Goal: Information Seeking & Learning: Learn about a topic

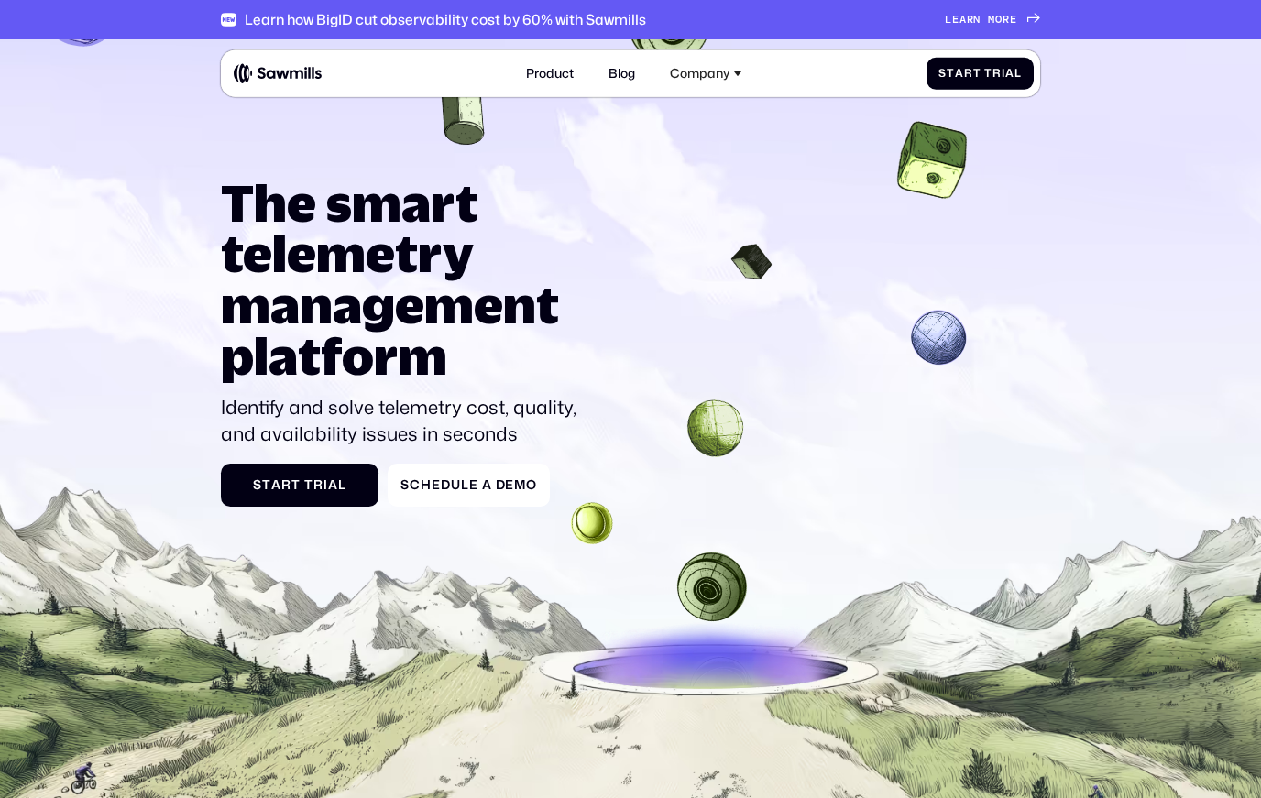
click at [993, 24] on div "L e a r n m o r e L e a r n m o r e" at bounding box center [980, 19] width 71 height 13
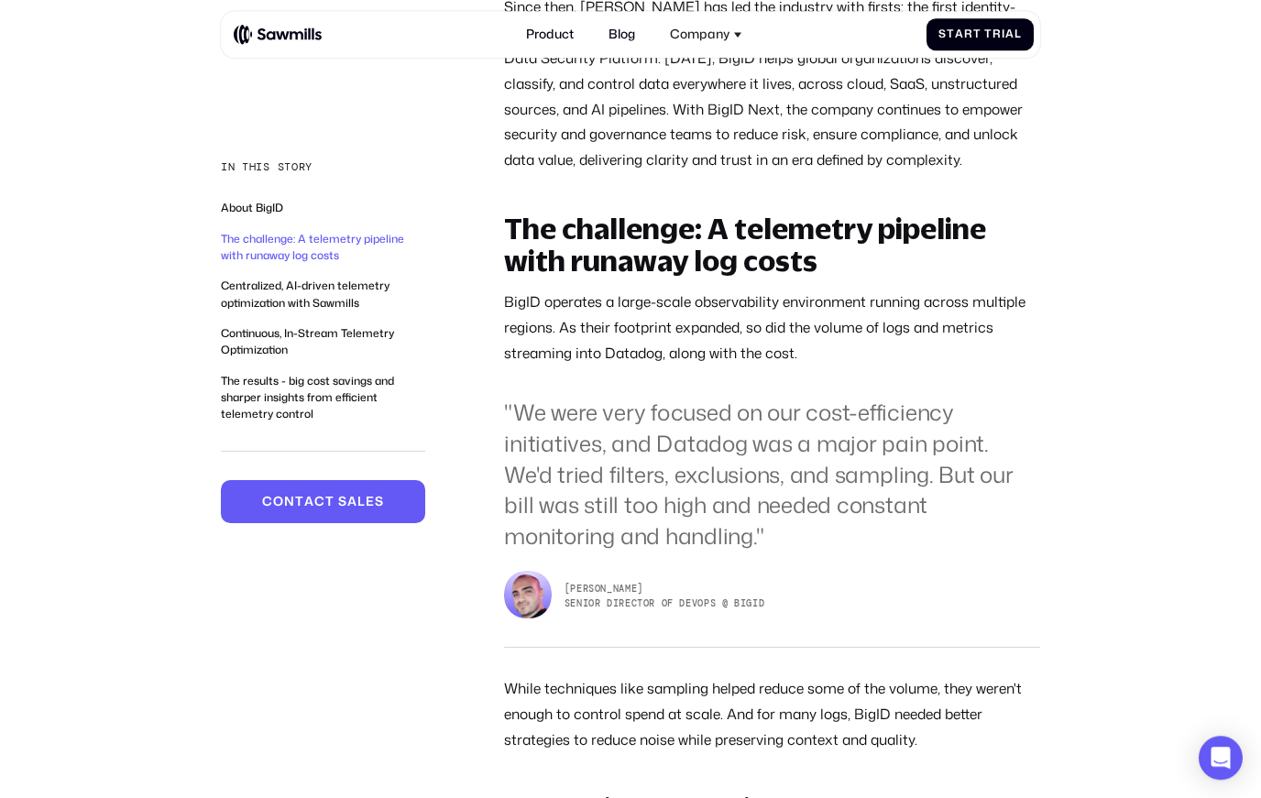
scroll to position [1114, 0]
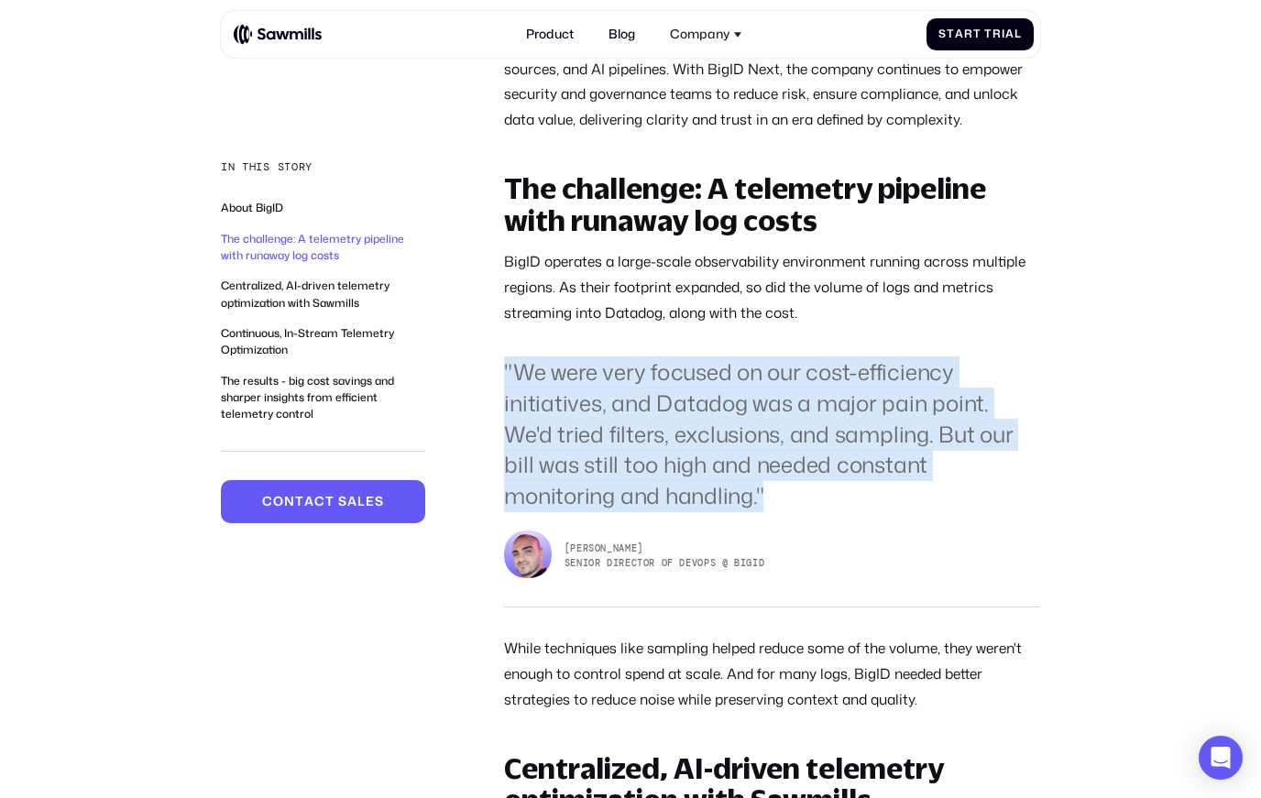
drag, startPoint x: 621, startPoint y: 411, endPoint x: 710, endPoint y: 514, distance: 135.8
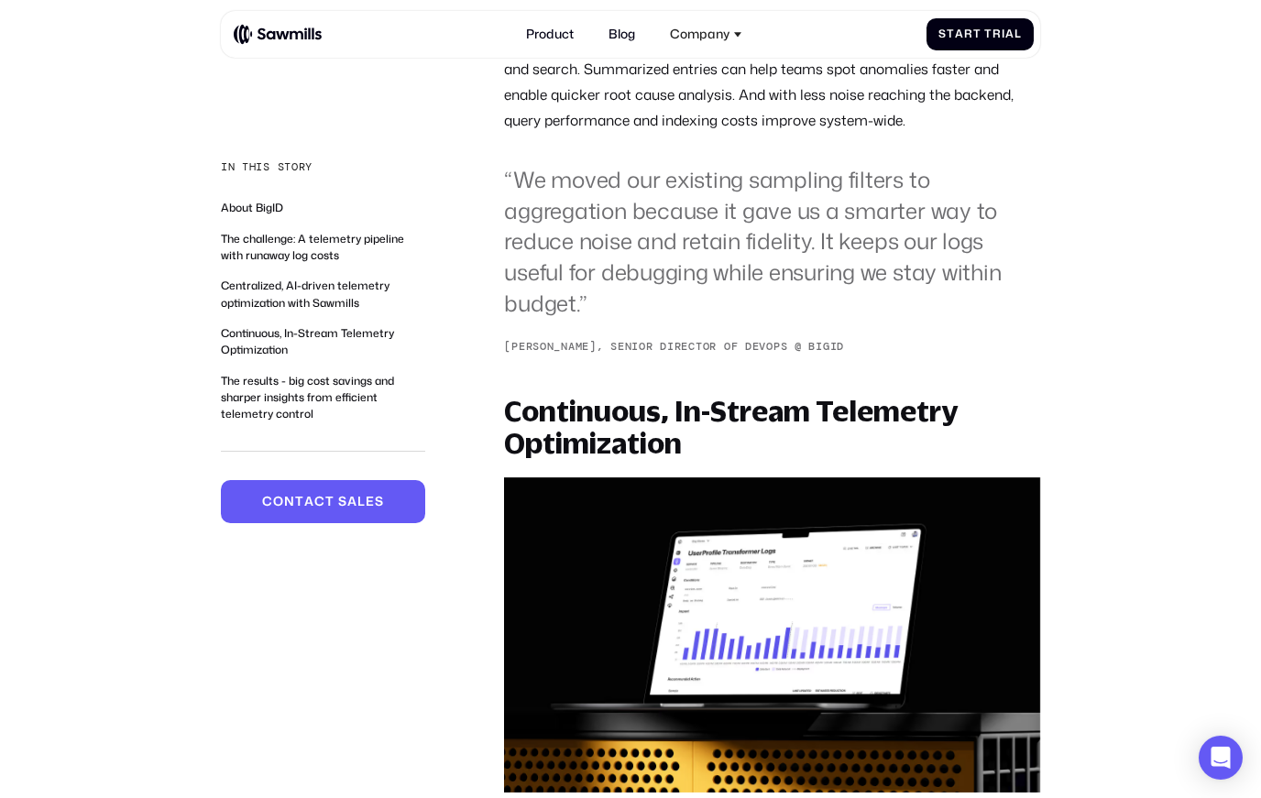
scroll to position [2302, 0]
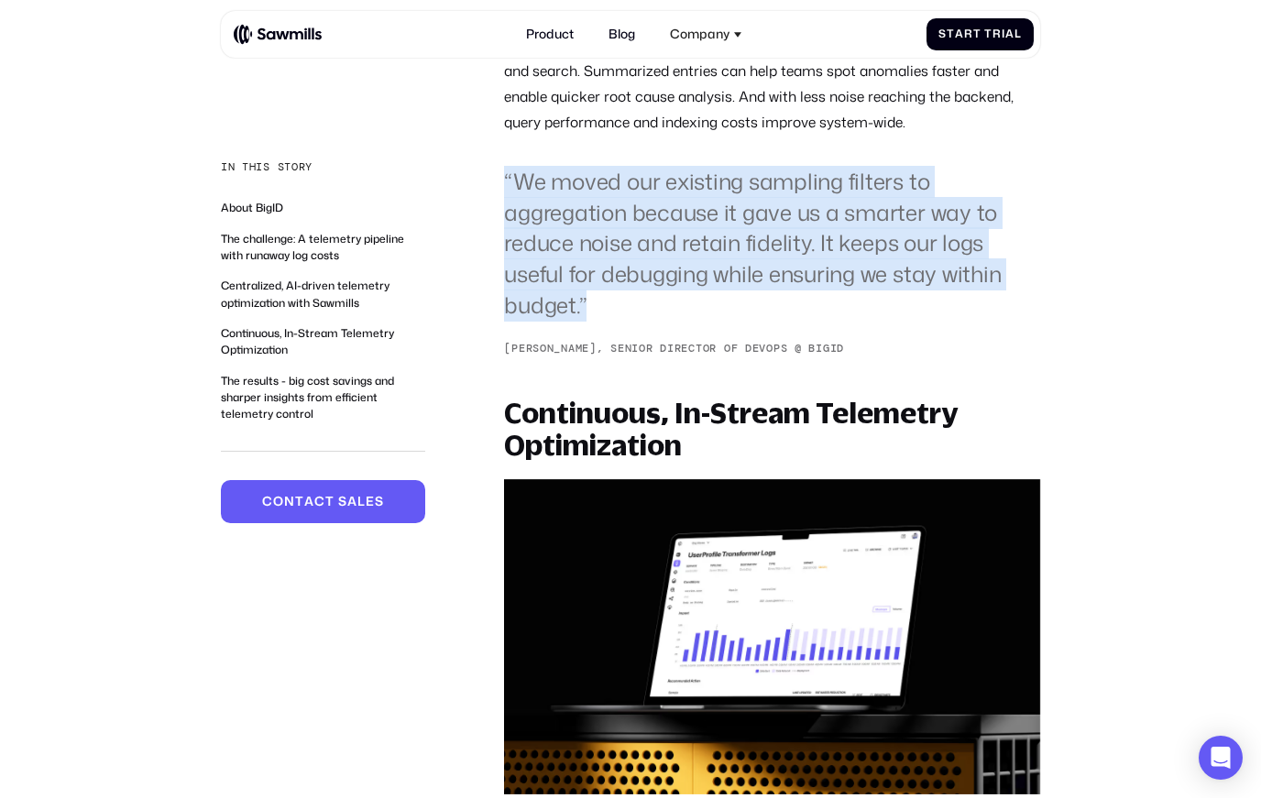
drag, startPoint x: 608, startPoint y: 238, endPoint x: 677, endPoint y: 335, distance: 119.0
click at [677, 322] on blockquote "“We moved our existing sampling filters to aggregation because it gave us a sma…" at bounding box center [772, 244] width 536 height 155
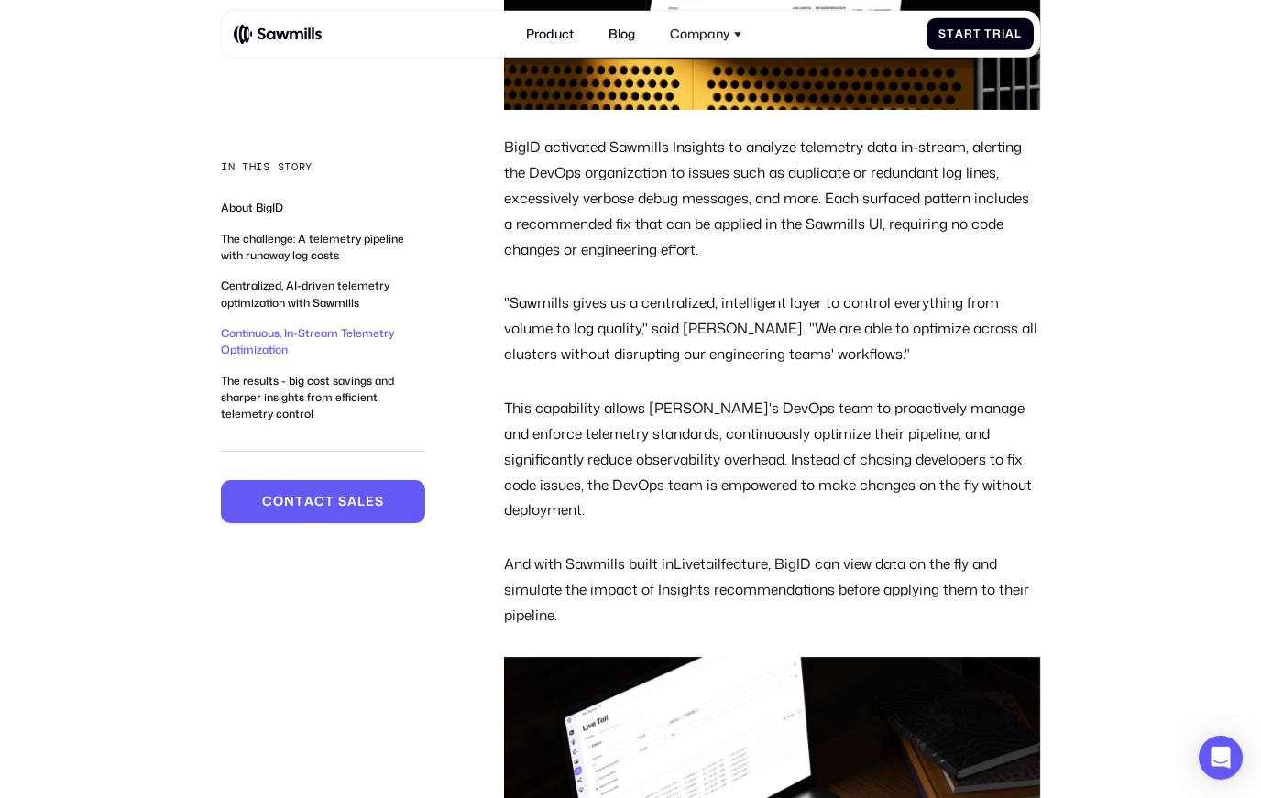
scroll to position [3181, 0]
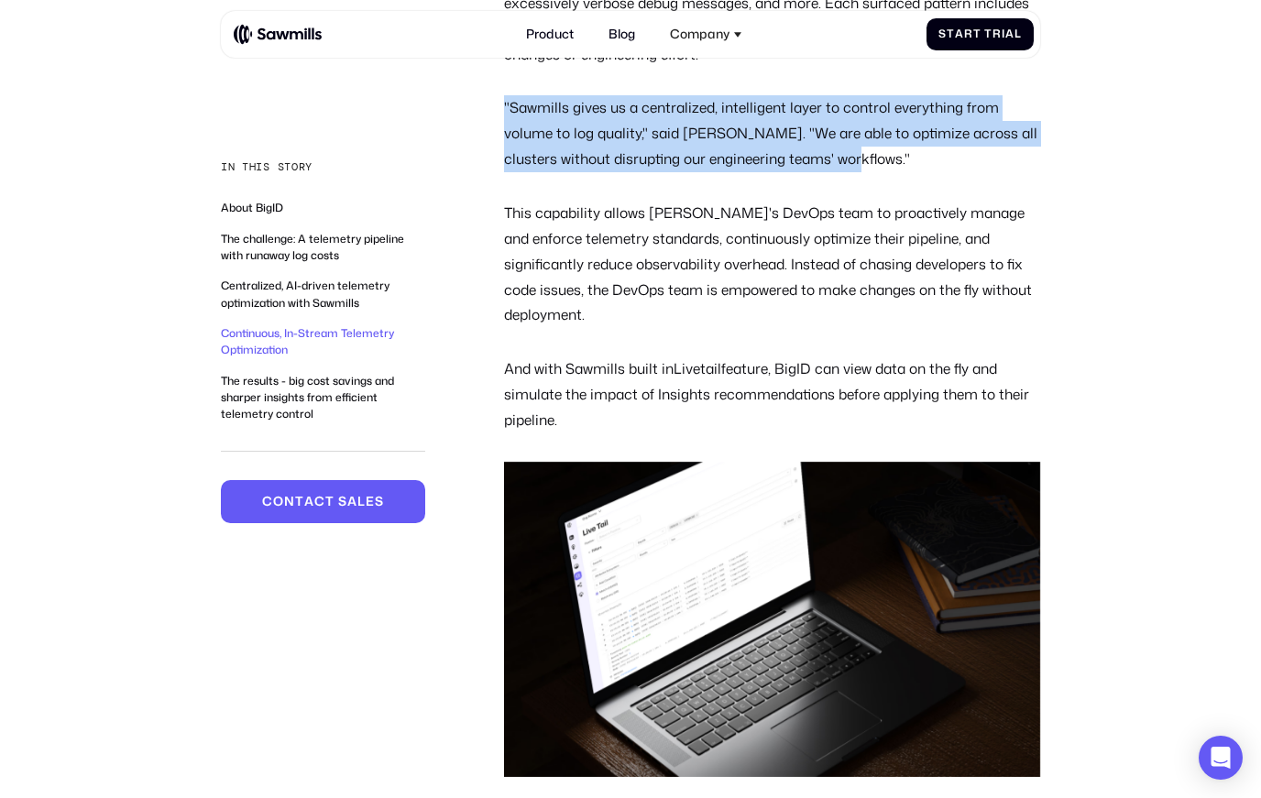
drag, startPoint x: 513, startPoint y: 145, endPoint x: 950, endPoint y: 194, distance: 439.8
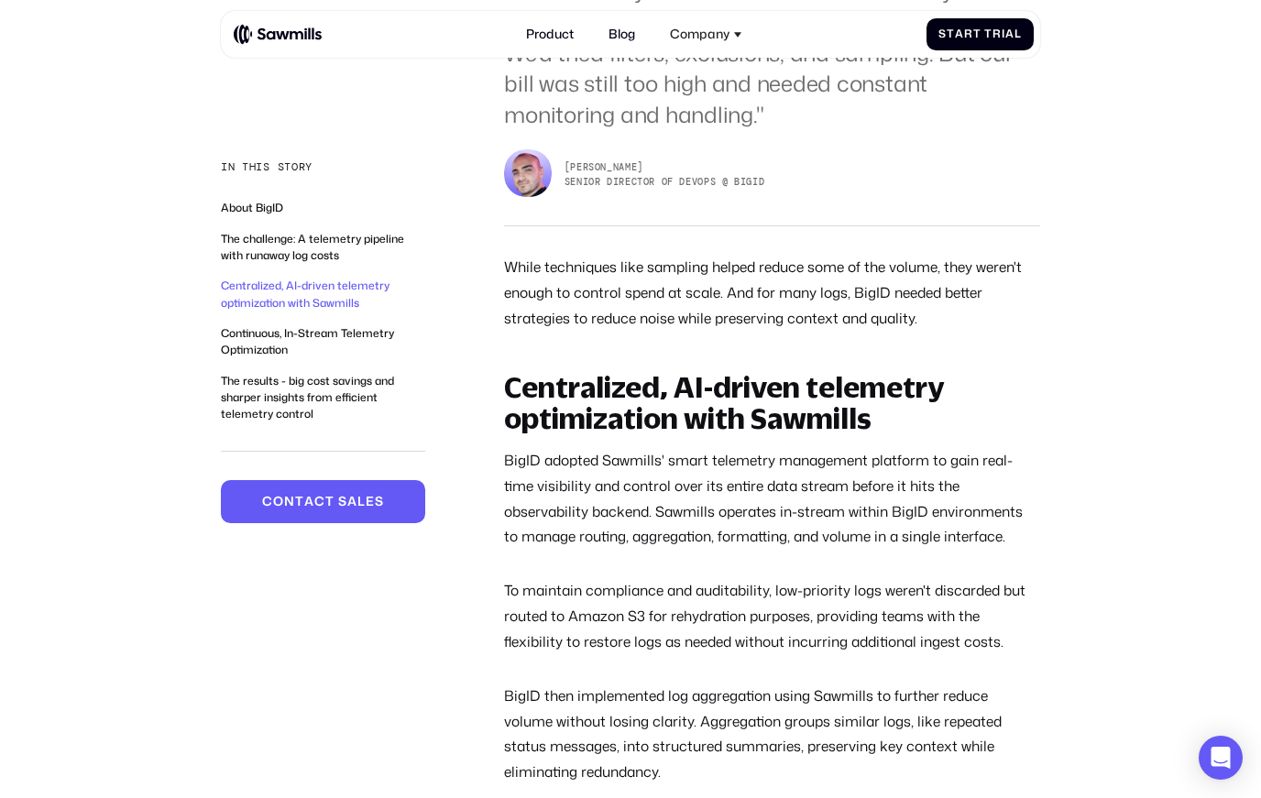
scroll to position [0, 0]
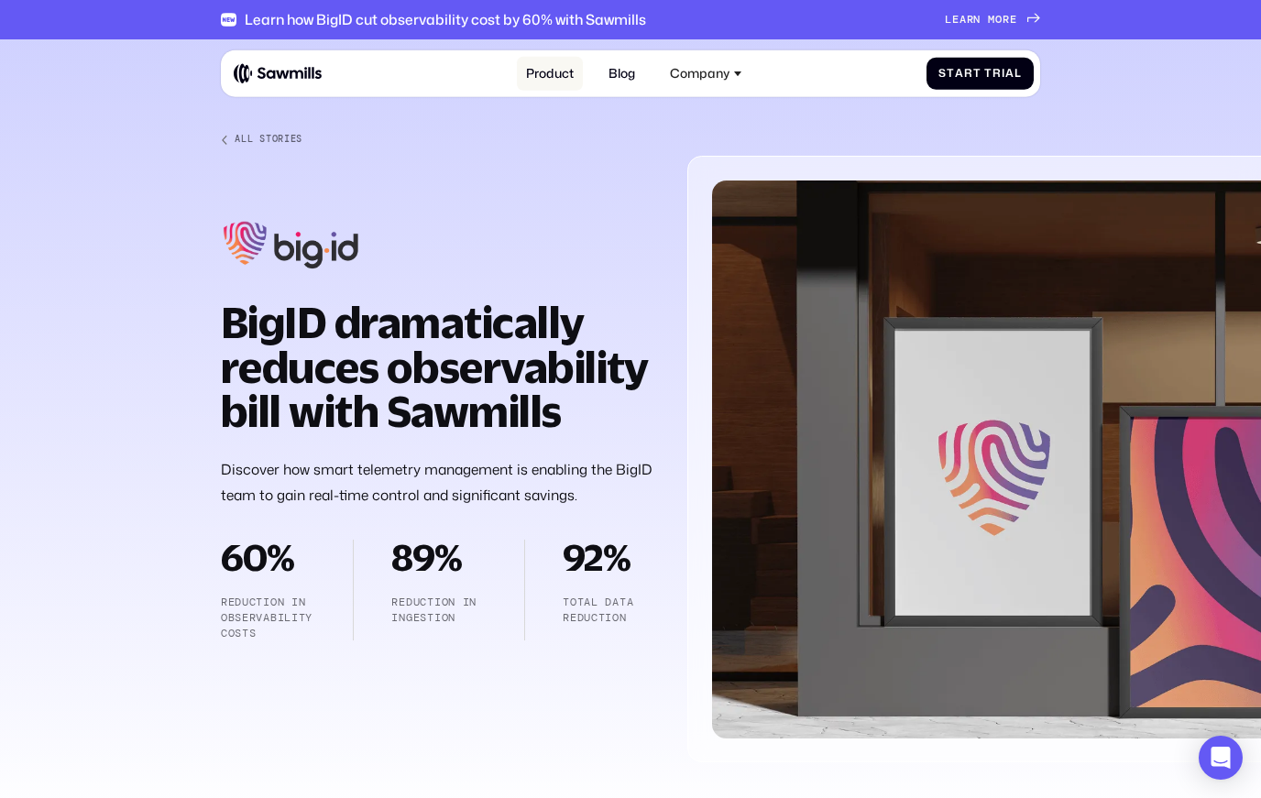
click at [546, 81] on link "Product" at bounding box center [550, 74] width 67 height 34
